Goal: Information Seeking & Learning: Find specific page/section

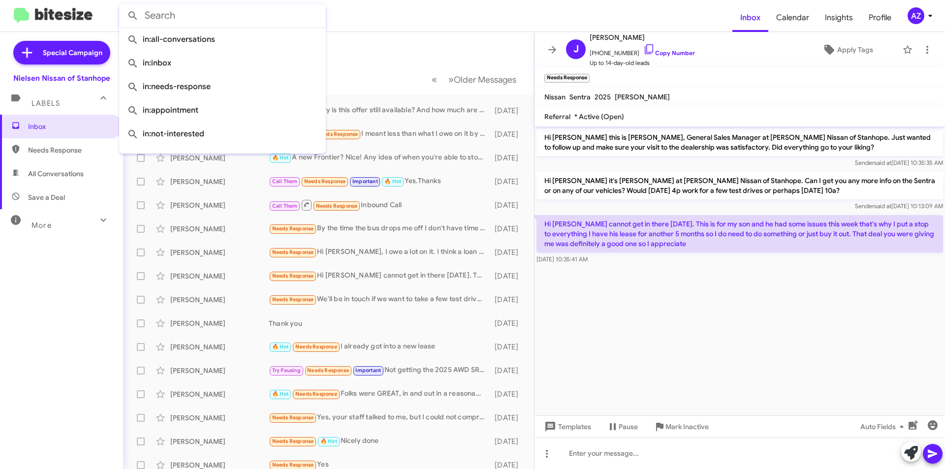
click at [246, 11] on input "text" at bounding box center [222, 16] width 207 height 24
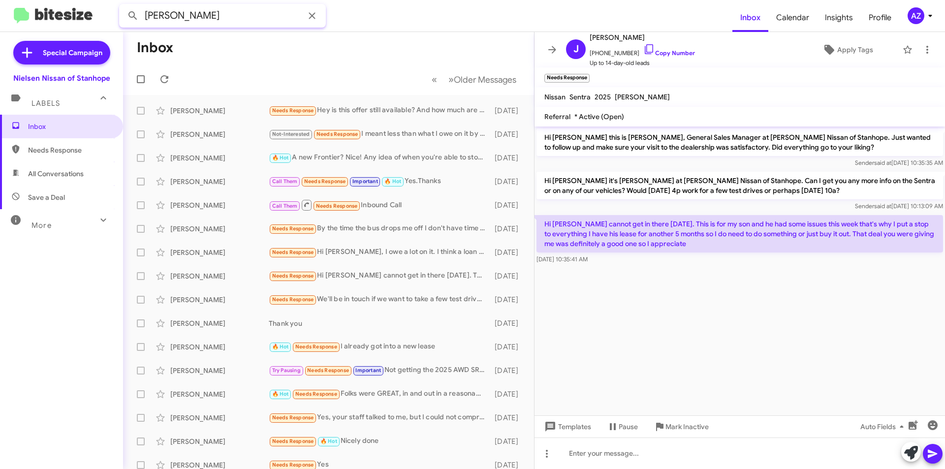
type input "[PERSON_NAME]"
click at [123, 6] on button at bounding box center [133, 16] width 20 height 20
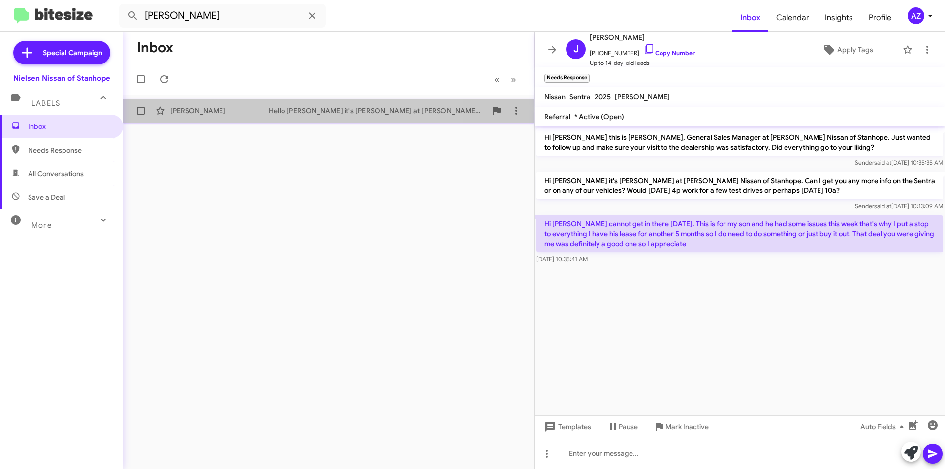
click at [249, 112] on div "[PERSON_NAME]" at bounding box center [219, 111] width 98 height 10
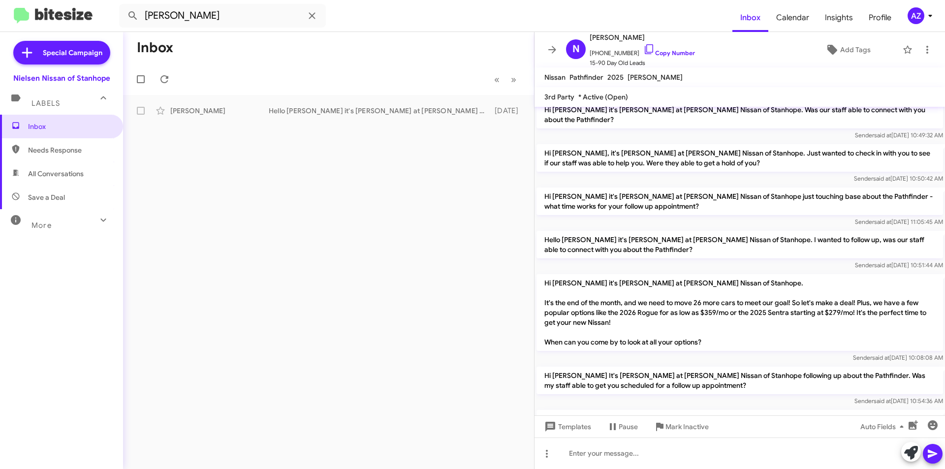
scroll to position [441, 0]
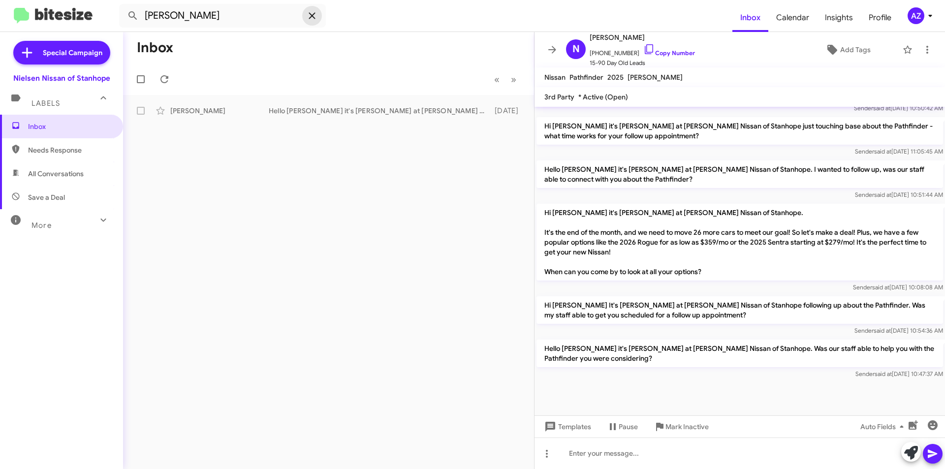
click at [314, 18] on icon at bounding box center [312, 15] width 6 height 6
